Goal: Information Seeking & Learning: Learn about a topic

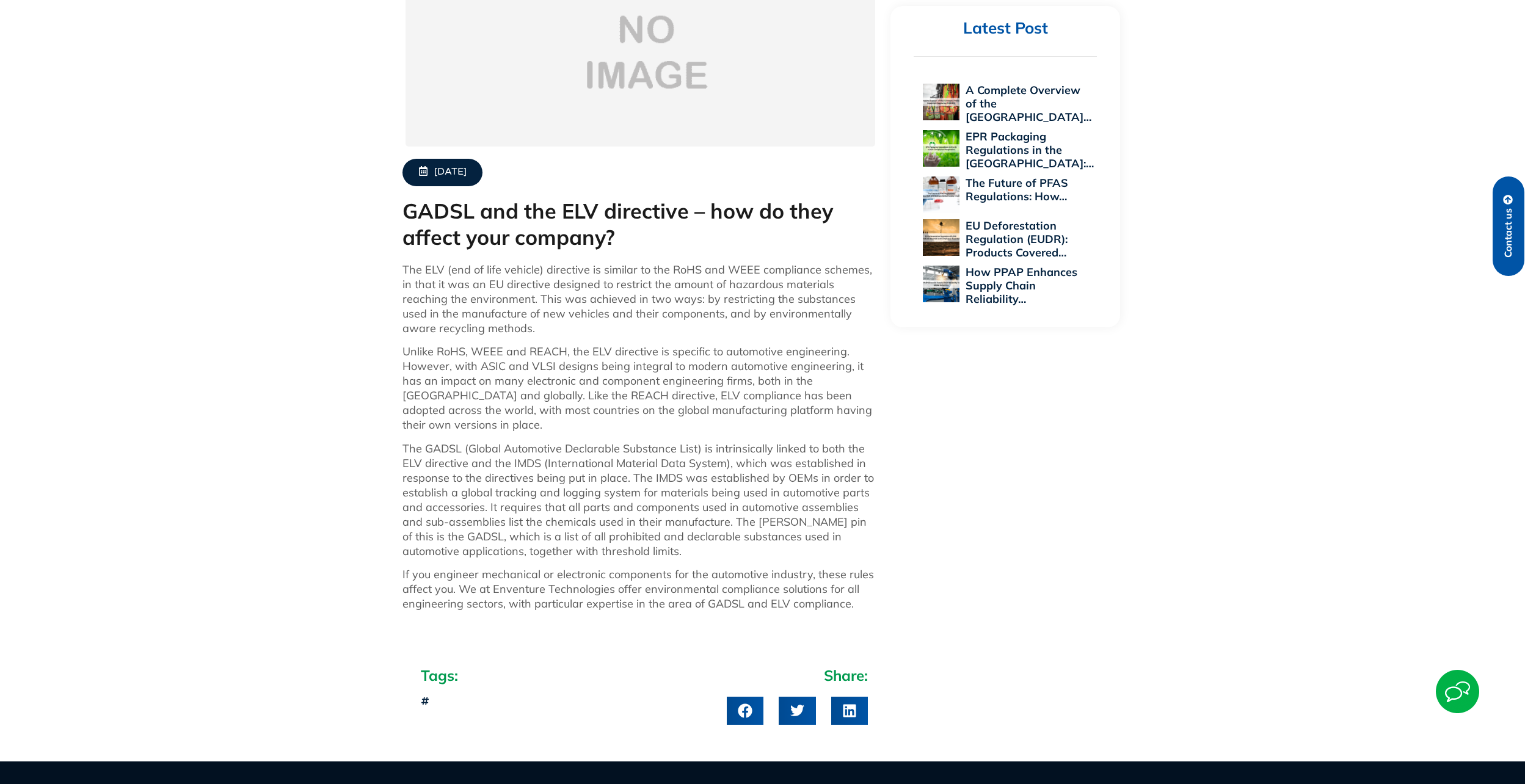
scroll to position [489, 0]
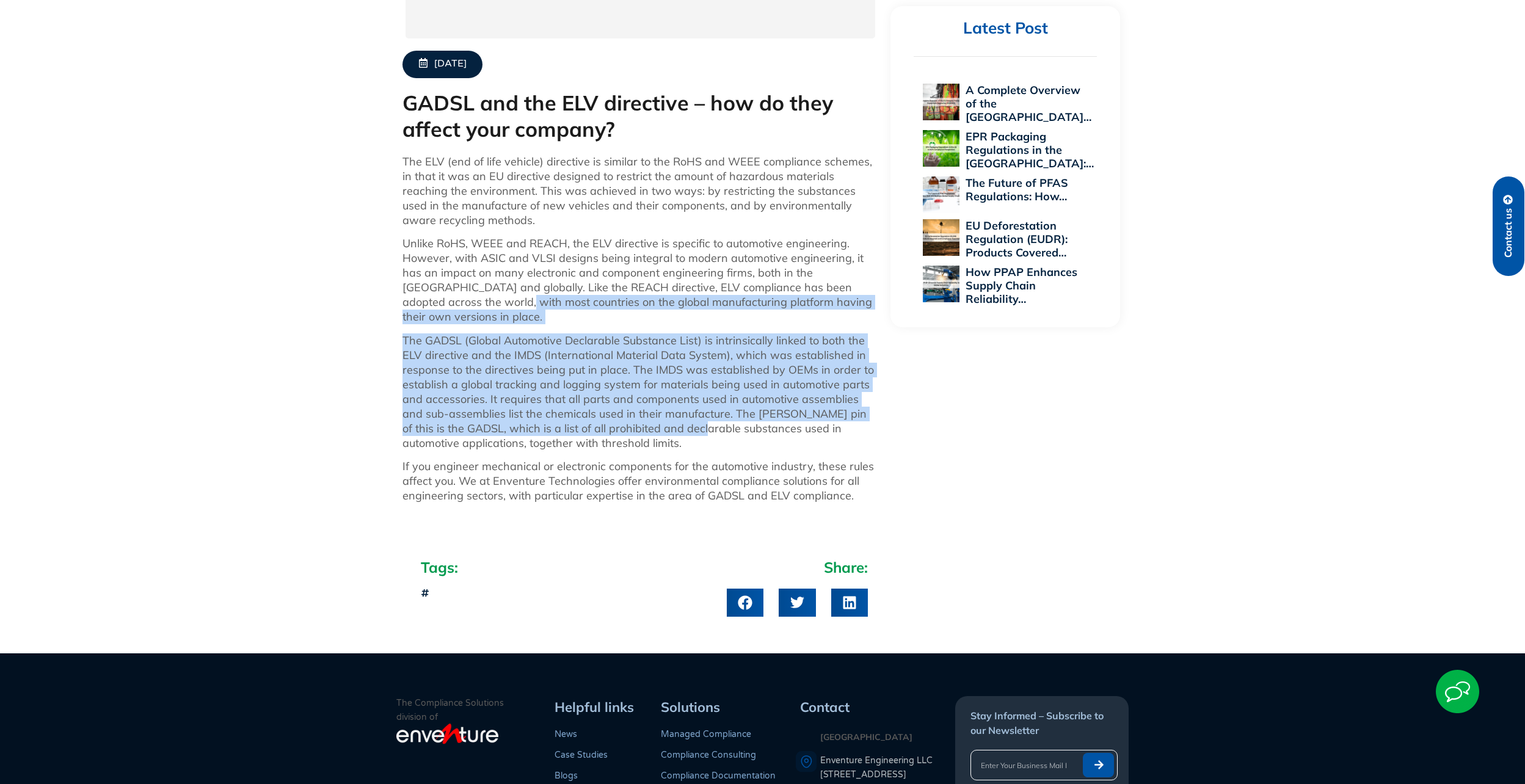
drag, startPoint x: 642, startPoint y: 395, endPoint x: 423, endPoint y: 307, distance: 236.0
click at [423, 307] on div "The ELV (end of life vehicle) directive is similar to the RoHS and WEEE complia…" at bounding box center [640, 333] width 476 height 358
click at [423, 307] on p "Unlike RoHS, WEEE and REACH, the ELV directive is specific to automotive engine…" at bounding box center [640, 280] width 476 height 88
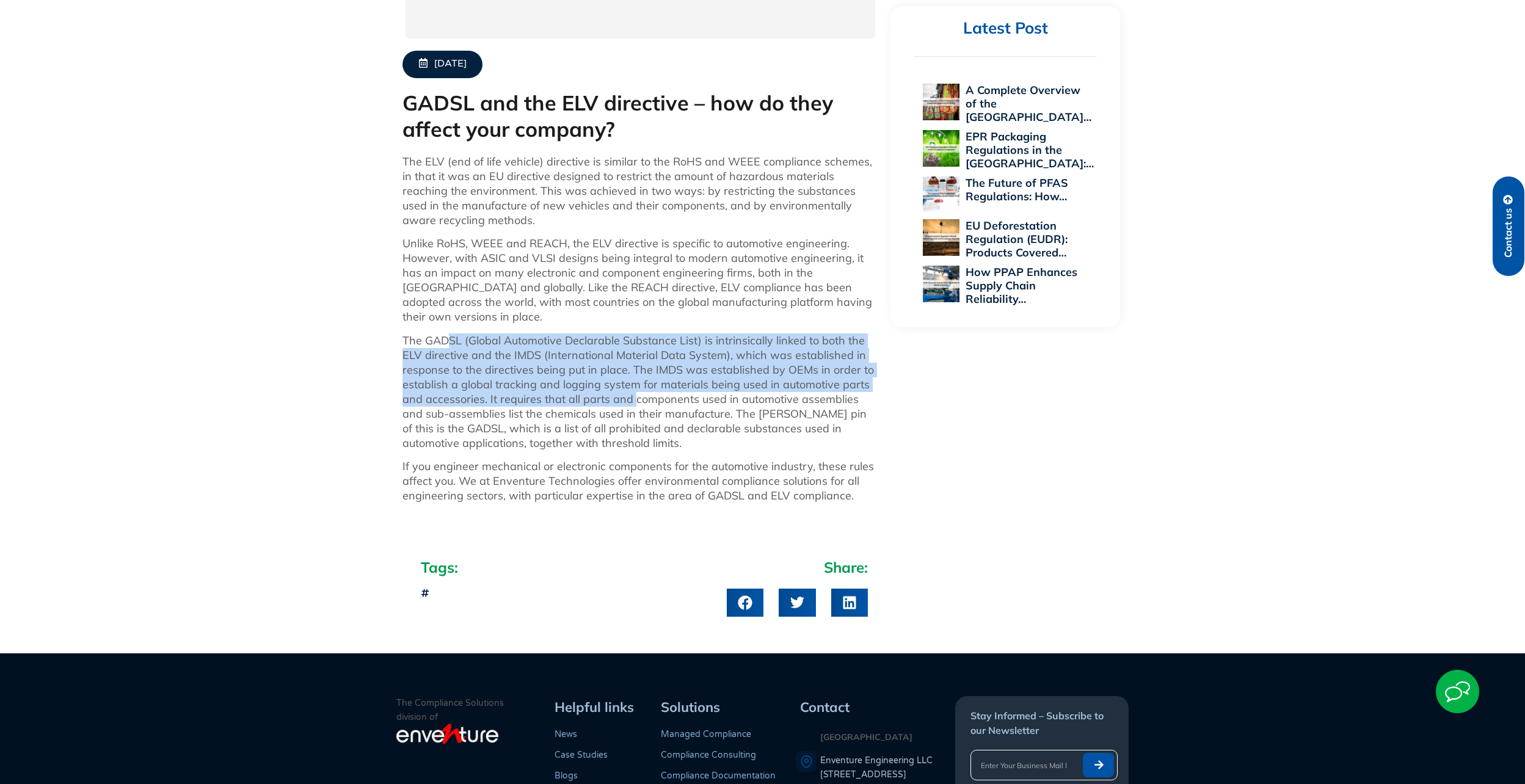
drag, startPoint x: 631, startPoint y: 389, endPoint x: 444, endPoint y: 324, distance: 198.0
click at [444, 334] on p "The GADSL (Global Automotive Declarable Substance List) is intrinsically linked…" at bounding box center [640, 392] width 476 height 117
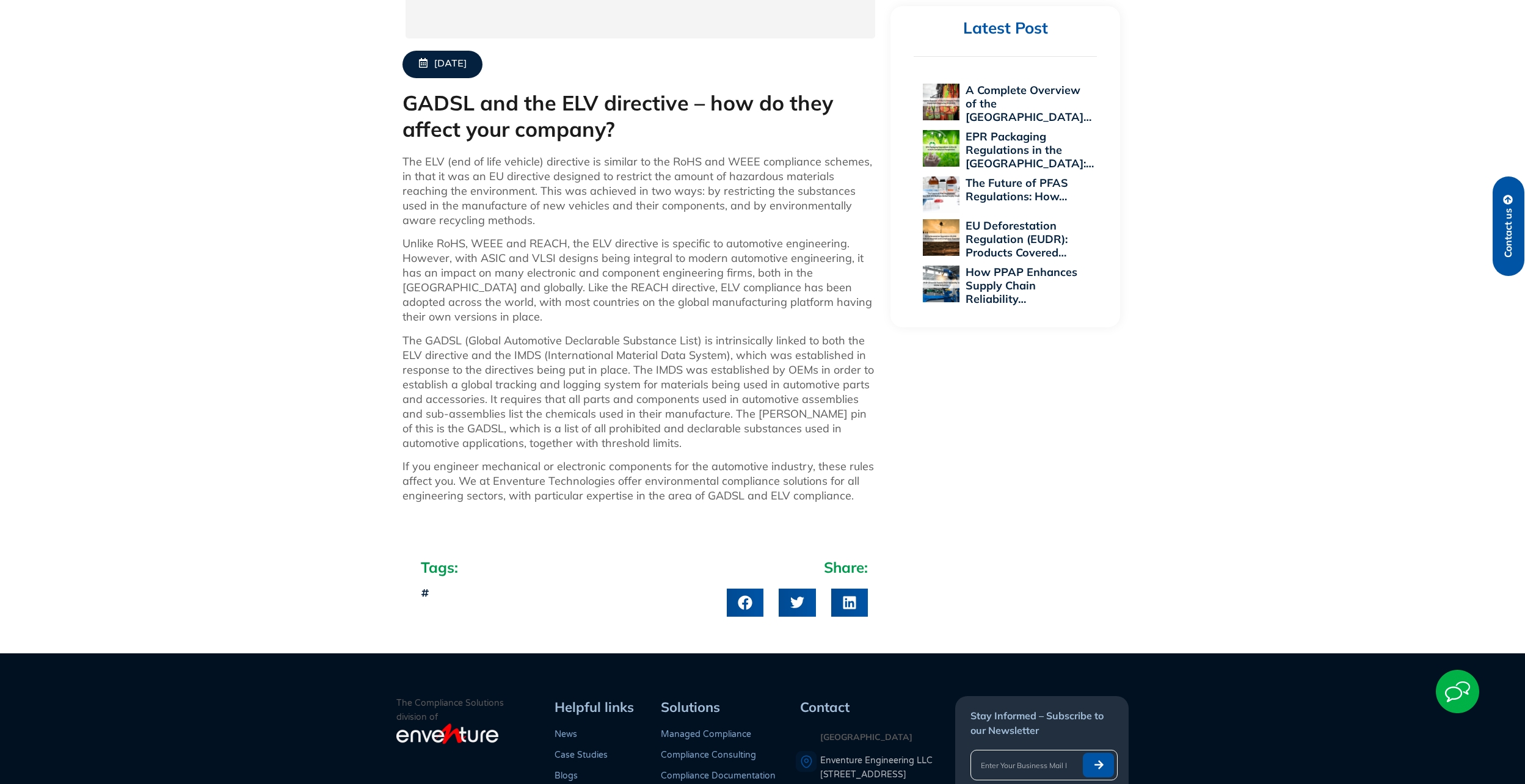
click at [444, 334] on p "The GADSL (Global Automotive Declarable Substance List) is intrinsically linked…" at bounding box center [640, 392] width 476 height 117
drag, startPoint x: 397, startPoint y: 342, endPoint x: 551, endPoint y: 322, distance: 155.3
click at [551, 322] on div "[DATE] GADSL and the ELV directive – how do they affect your company? The ELV (…" at bounding box center [641, 188] width 489 height 660
click at [552, 334] on p "The GADSL (Global Automotive Declarable Substance List) is intrinsically linked…" at bounding box center [640, 392] width 476 height 117
drag, startPoint x: 595, startPoint y: 346, endPoint x: 537, endPoint y: 324, distance: 62.0
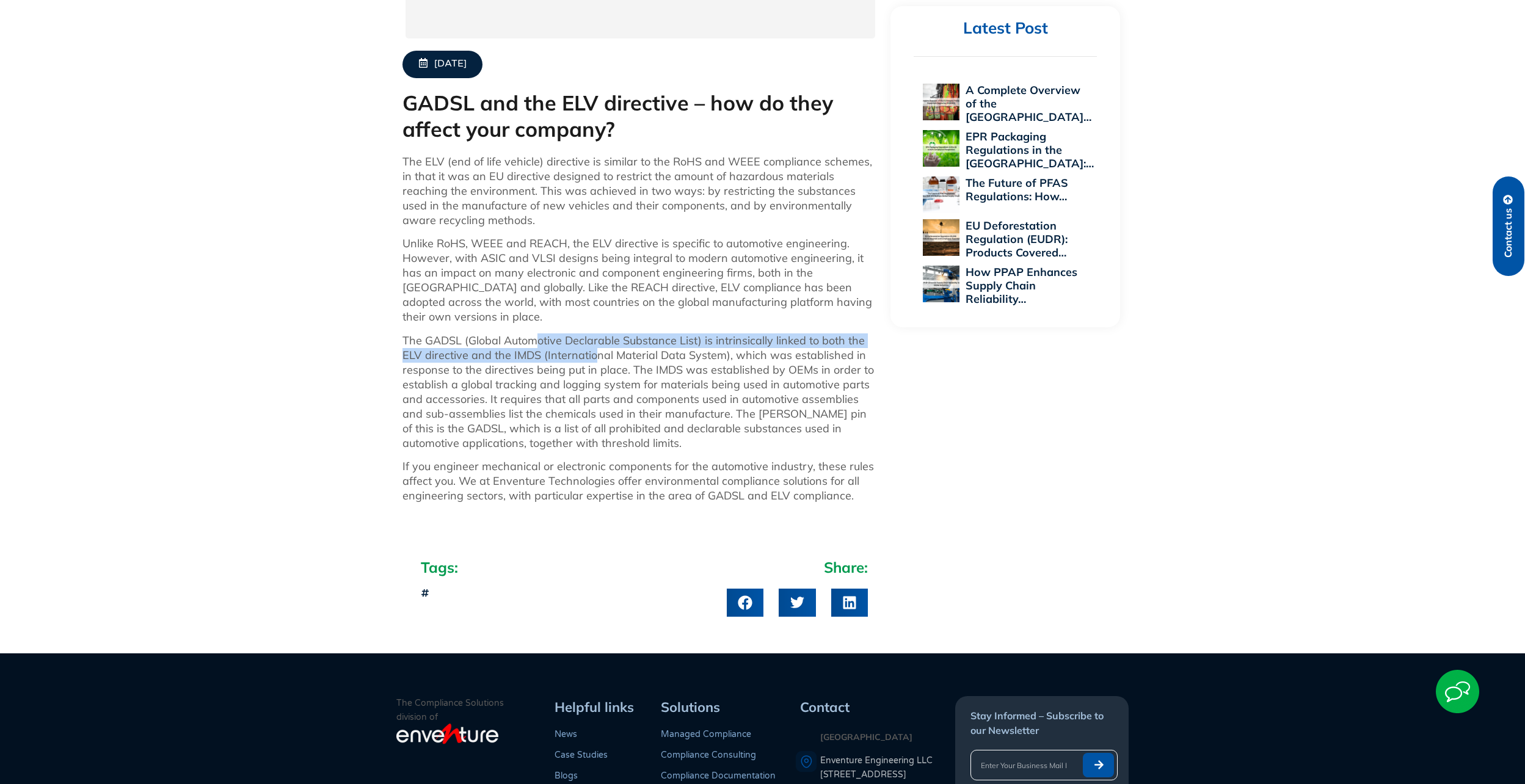
click at [537, 334] on p "The GADSL (Global Automotive Declarable Substance List) is intrinsically linked…" at bounding box center [640, 392] width 476 height 117
drag, startPoint x: 537, startPoint y: 324, endPoint x: 559, endPoint y: 336, distance: 25.1
click at [537, 334] on p "The GADSL (Global Automotive Declarable Substance List) is intrinsically linked…" at bounding box center [640, 392] width 476 height 117
click at [603, 366] on p "The GADSL (Global Automotive Declarable Substance List) is intrinsically linked…" at bounding box center [640, 392] width 476 height 117
